Goal: Find specific page/section: Find specific page/section

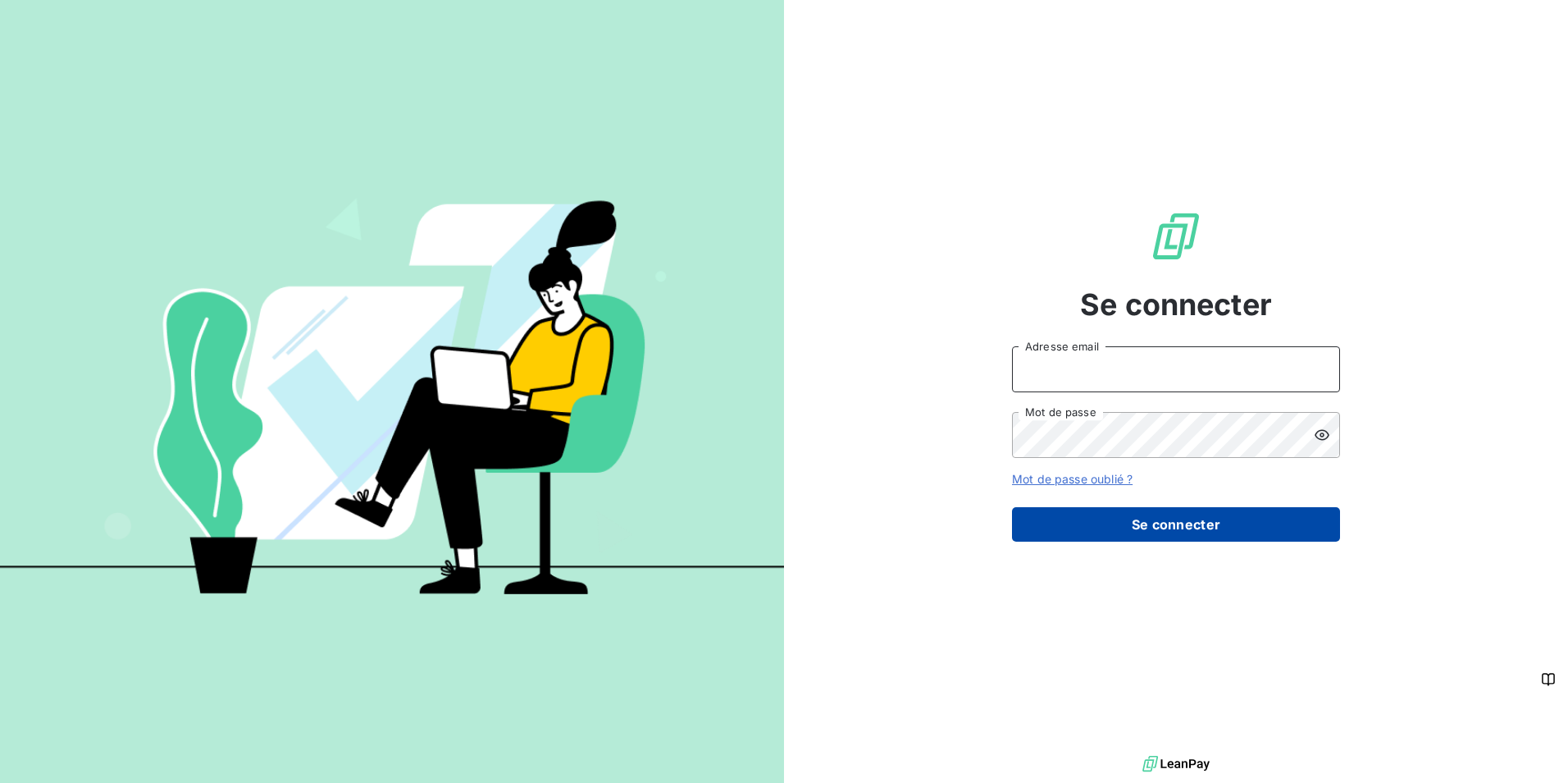
type input "[PERSON_NAME][EMAIL_ADDRESS][DOMAIN_NAME]"
click at [1214, 529] on button "Se connecter" at bounding box center [1175, 524] width 328 height 34
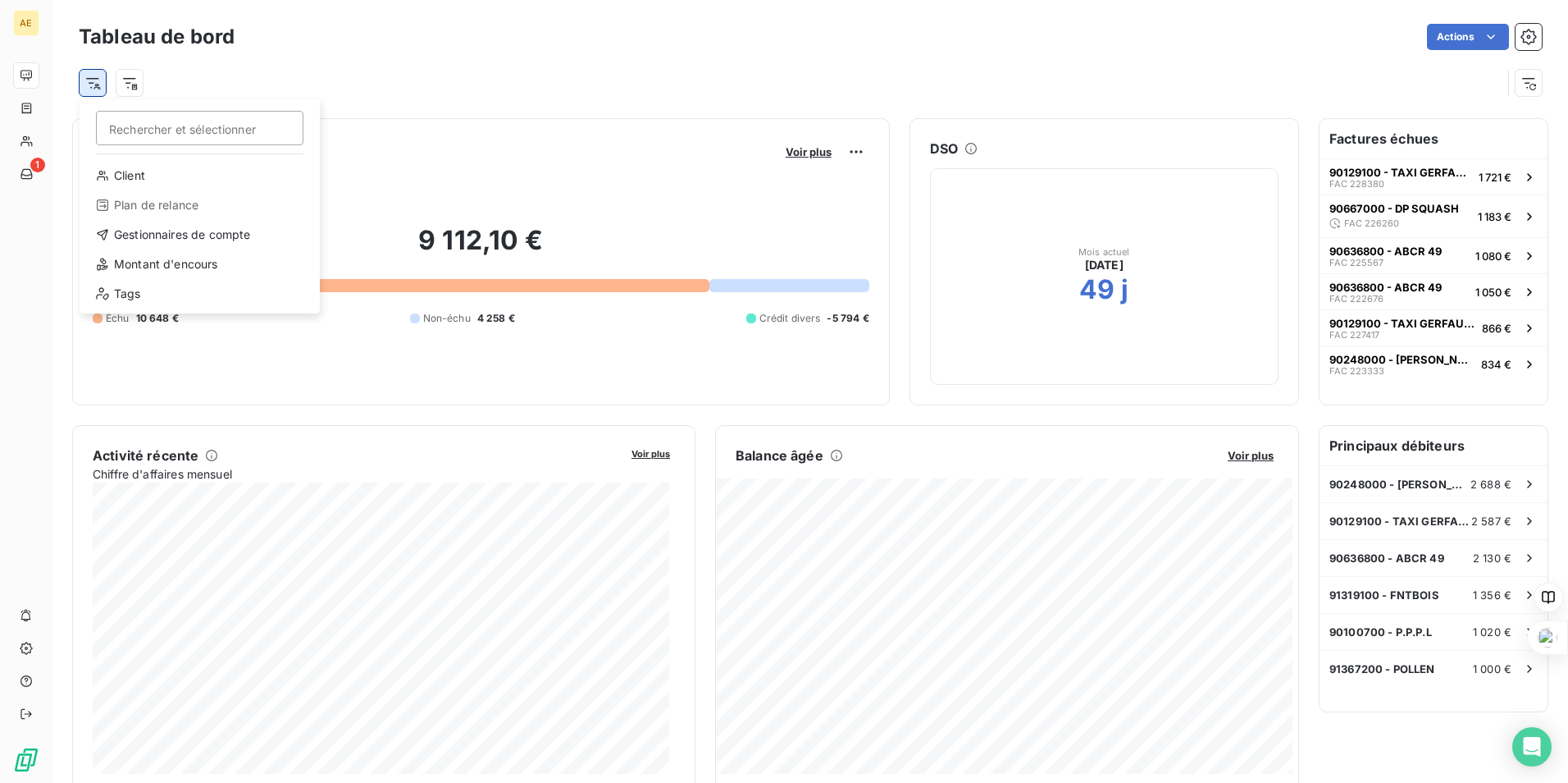
click at [93, 85] on html "AE 1 Tableau de bord Actions Rechercher et sélectionner Client Plan de relance …" at bounding box center [784, 391] width 1568 height 783
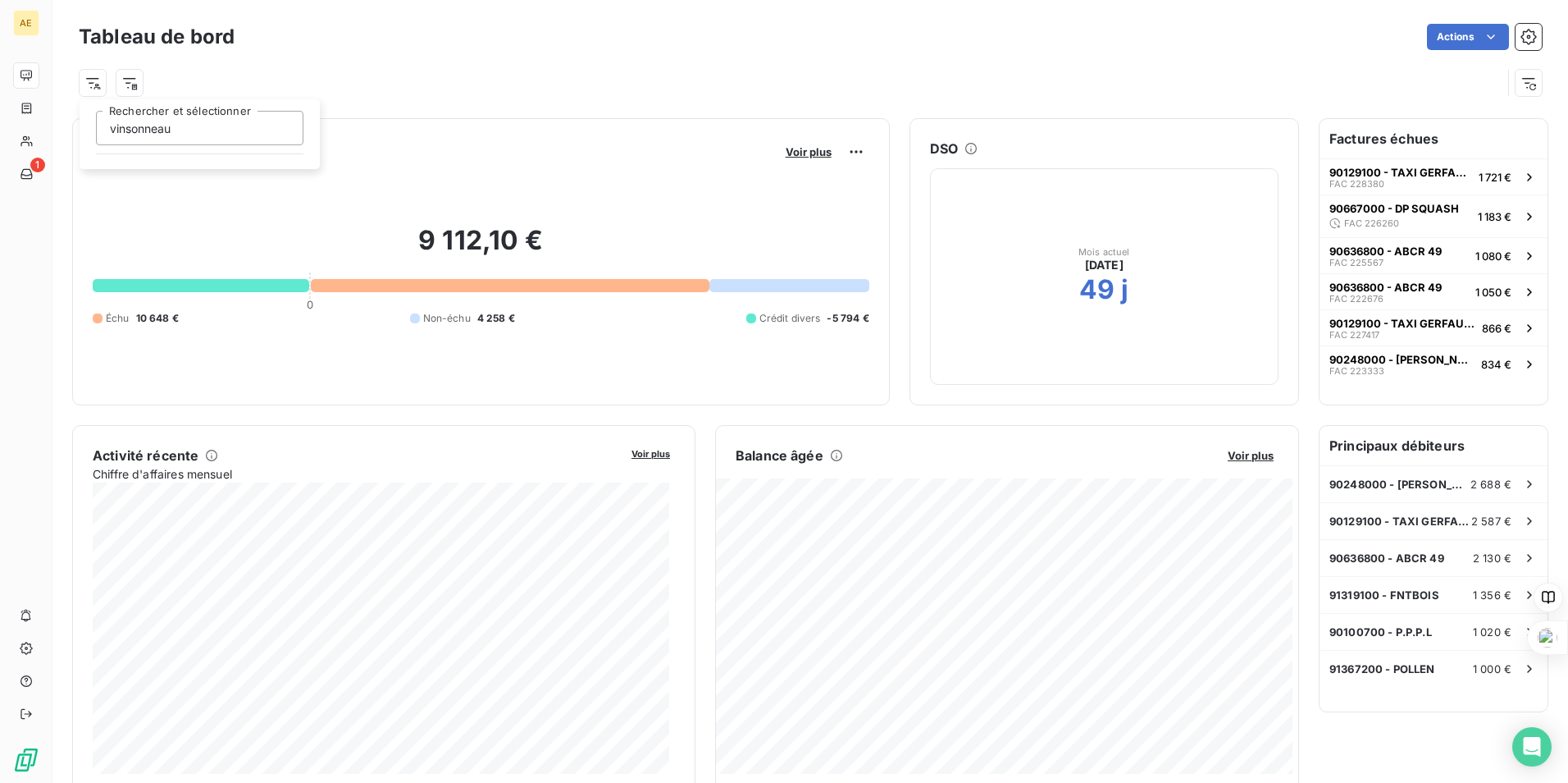
type input "vinsonneau"
click at [1513, 86] on html "AE 1 Tableau de bord Actions vinsonneau Rechercher et sélectionner Encours clie…" at bounding box center [784, 391] width 1568 height 783
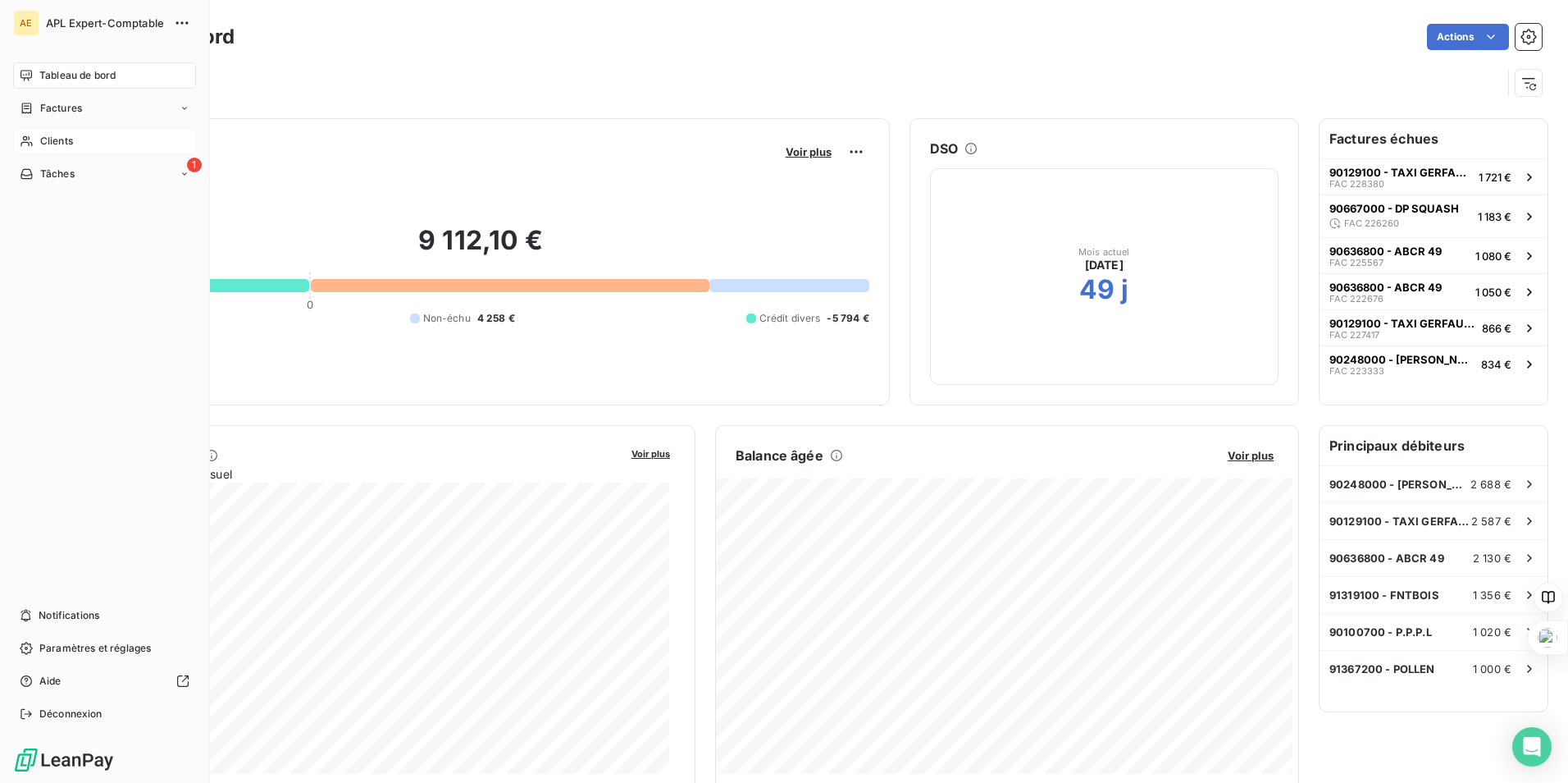
click at [48, 139] on span "Clients" at bounding box center [56, 141] width 32 height 15
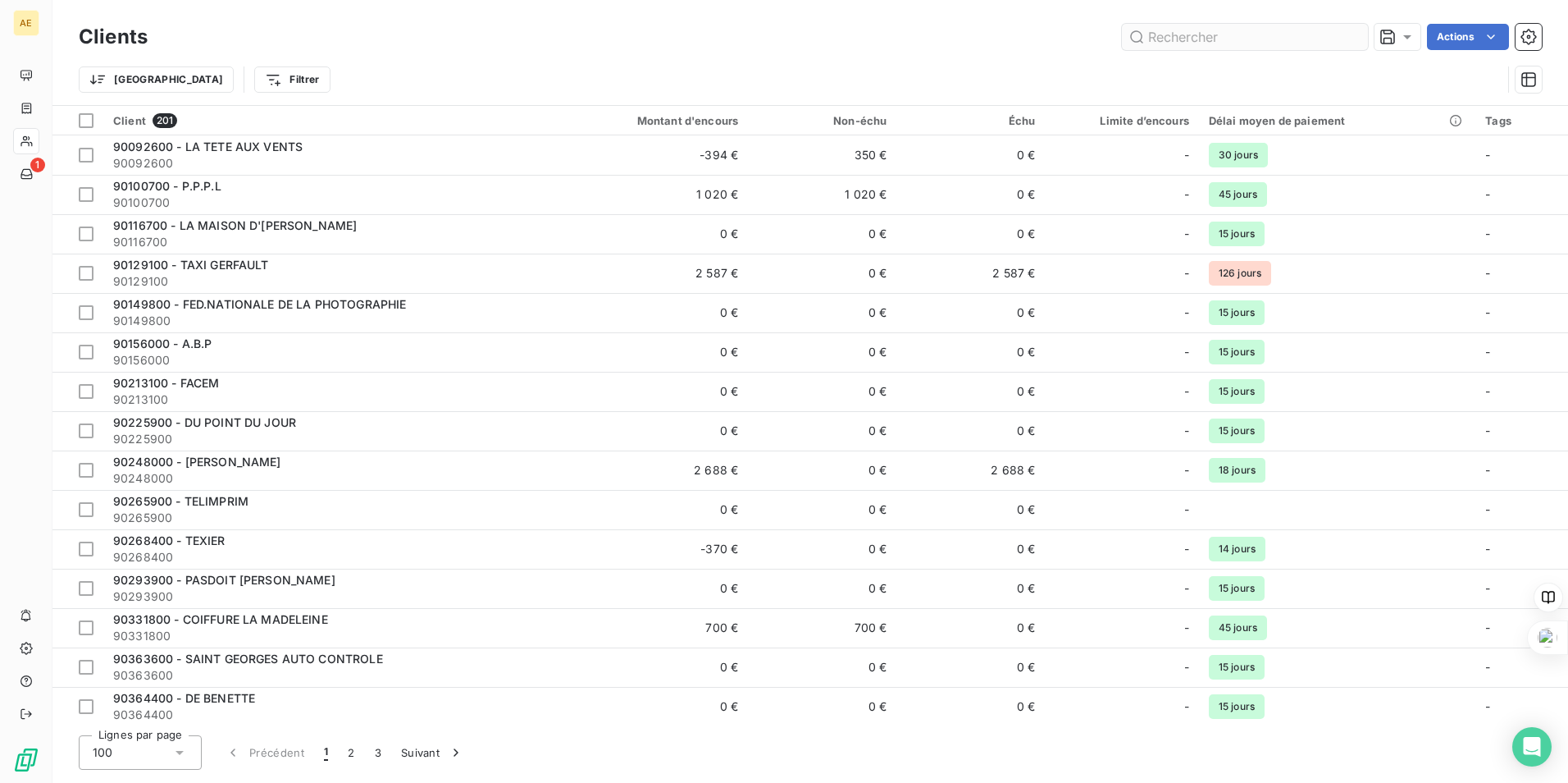
click at [1268, 33] on input "text" at bounding box center [1245, 36] width 246 height 27
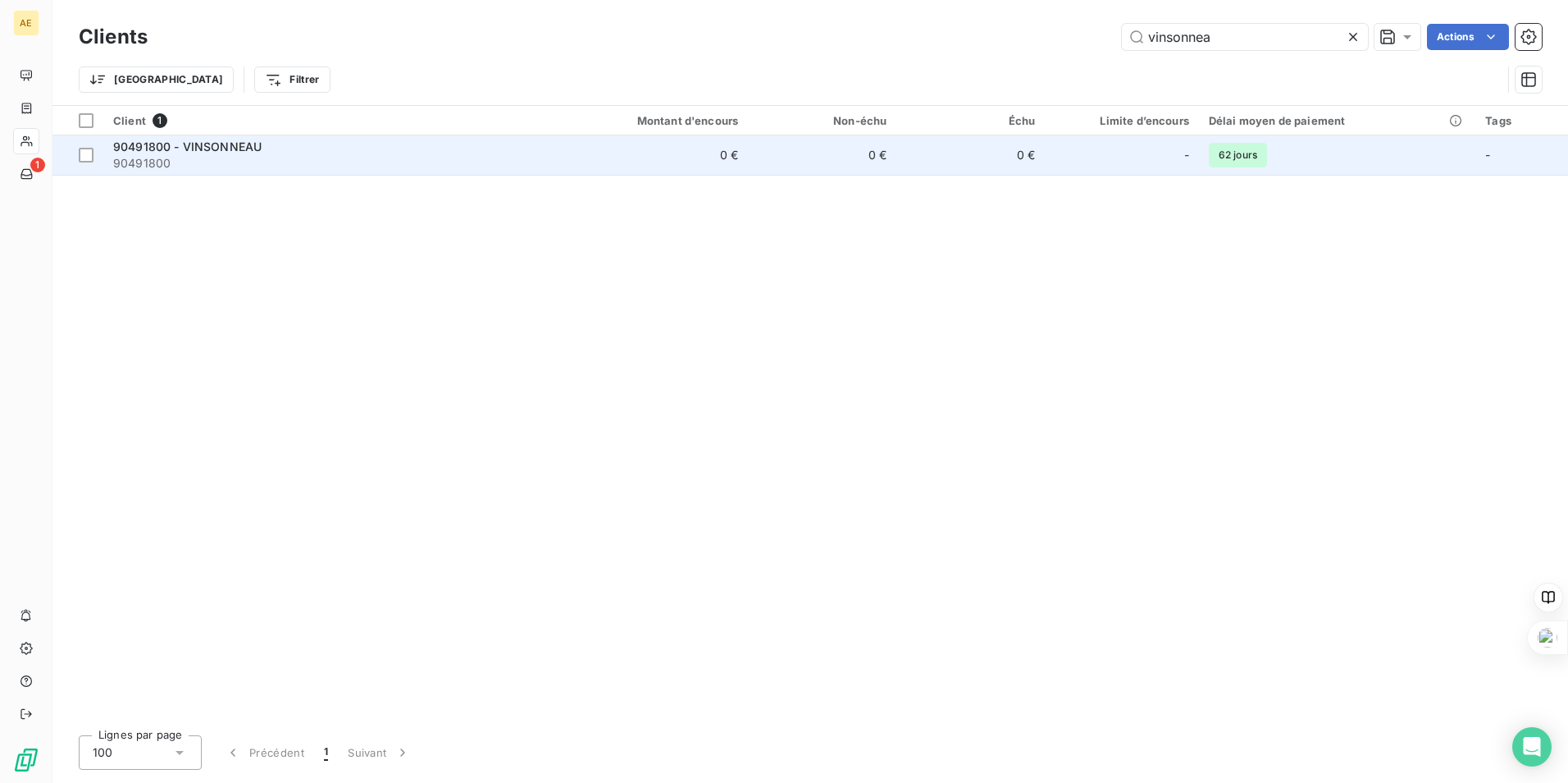
type input "vinsonnea"
click at [221, 151] on span "90491800 - VINSONNEAU" at bounding box center [187, 147] width 149 height 14
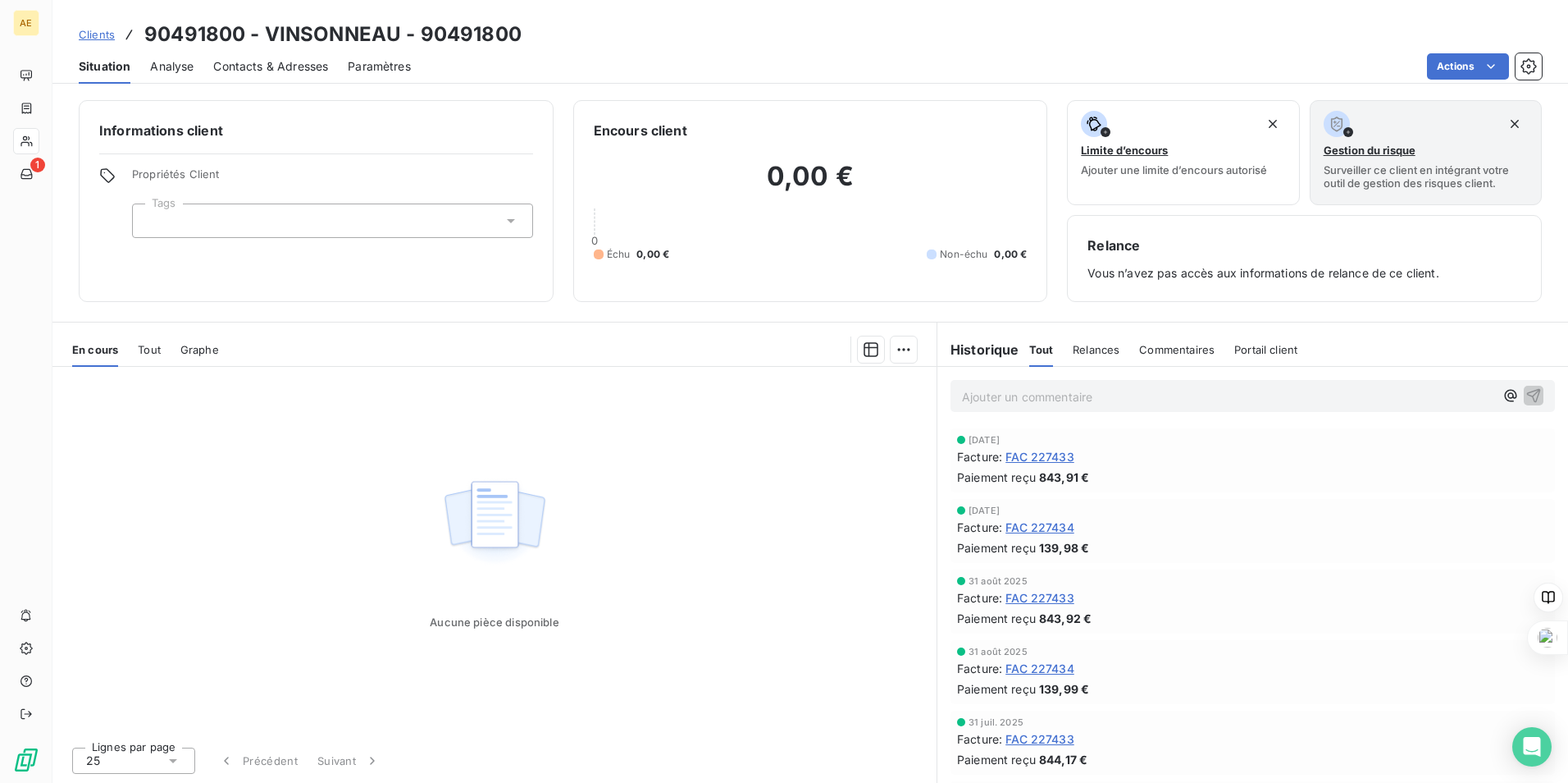
click at [1042, 453] on span "FAC 227433" at bounding box center [1039, 456] width 69 height 17
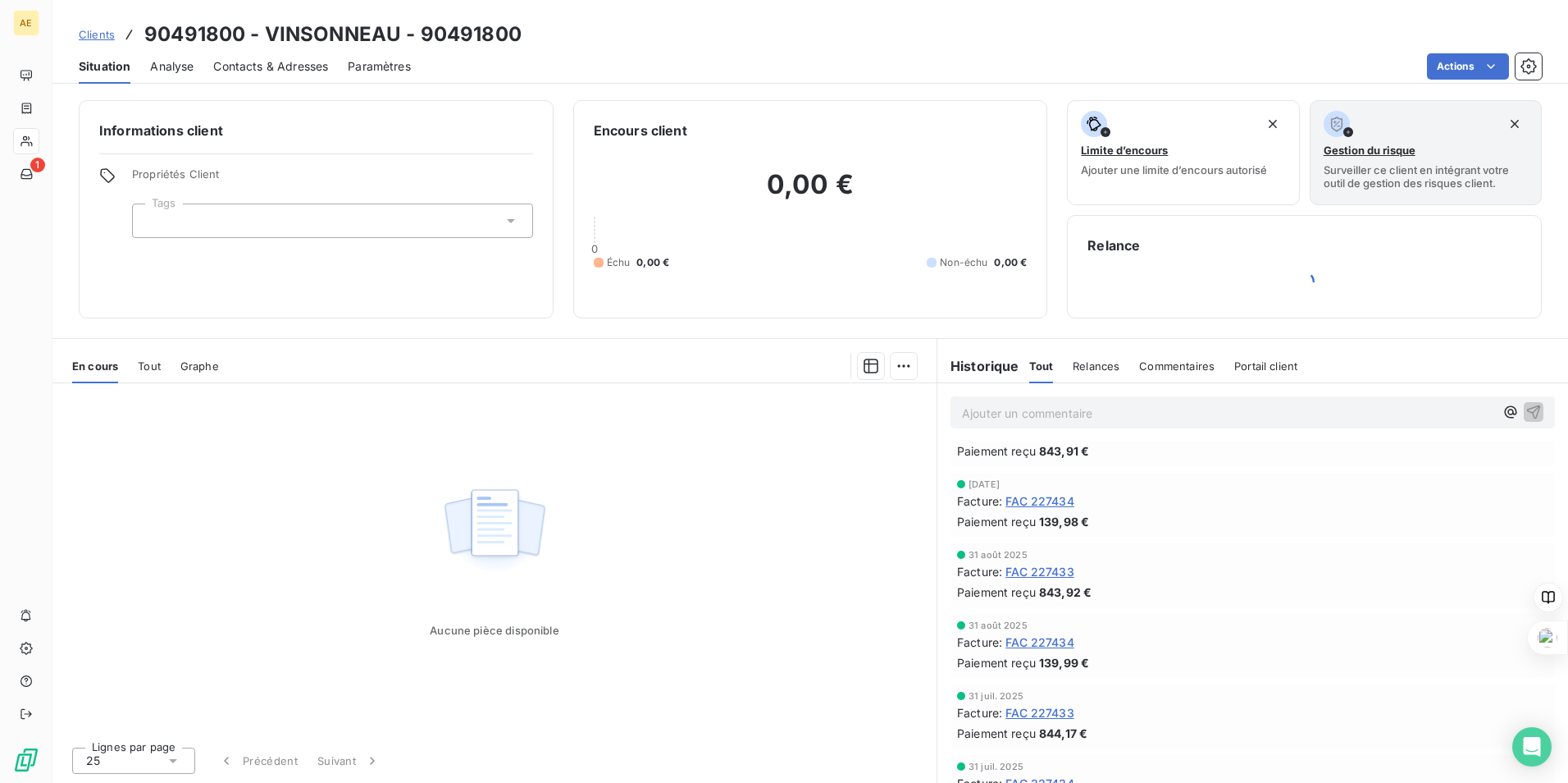
scroll to position [82, 0]
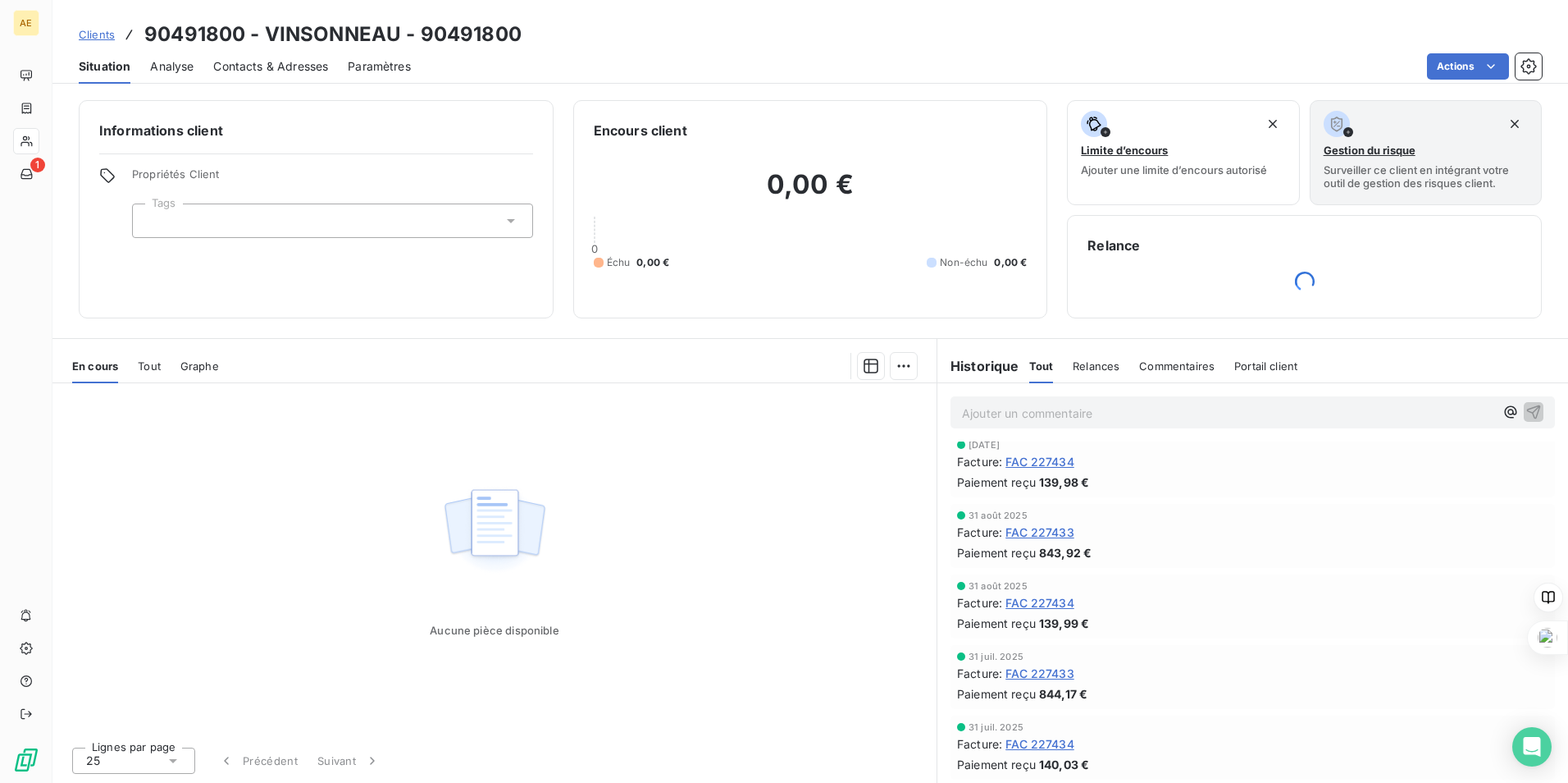
click at [1039, 604] on span "FAC 227434" at bounding box center [1039, 602] width 69 height 17
